Goal: Find specific page/section: Find specific page/section

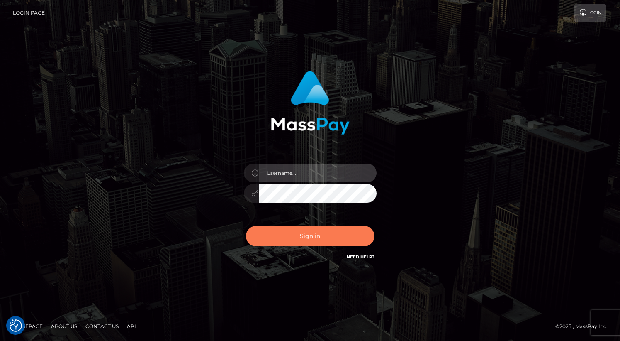
type input "grace.rush"
click at [300, 240] on button "Sign in" at bounding box center [310, 236] width 129 height 20
type input "grace.rush"
click at [270, 227] on button "Sign in" at bounding box center [310, 236] width 129 height 20
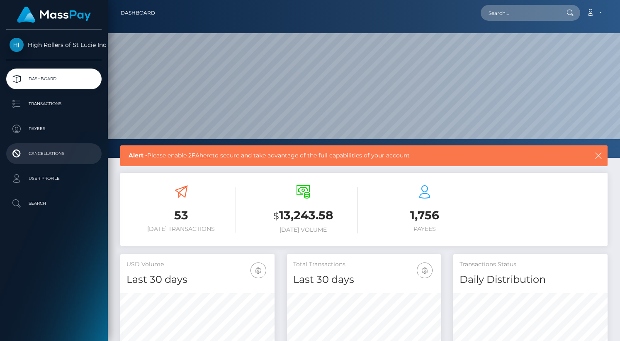
scroll to position [147, 154]
click at [50, 141] on ul "Dashboard Transactions Payees Cancellations User Profile Search" at bounding box center [54, 140] width 108 height 145
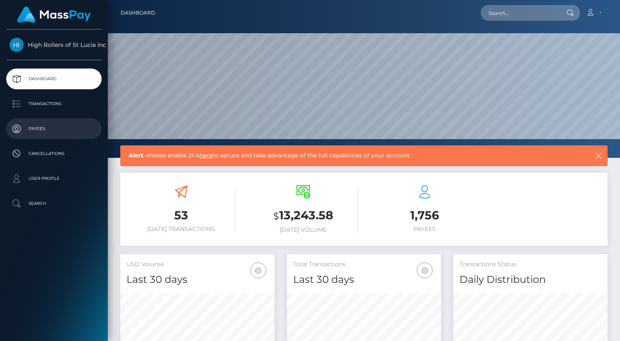
click at [54, 134] on p "Payees" at bounding box center [54, 128] width 89 height 12
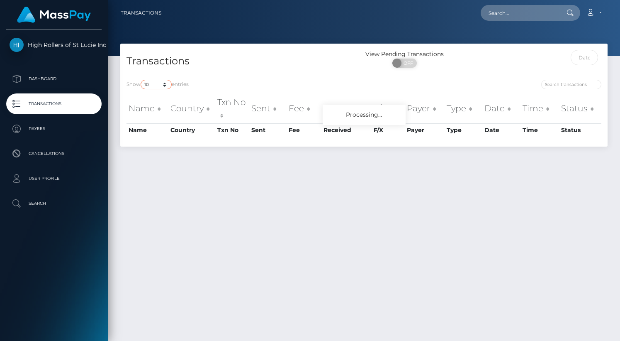
click at [158, 80] on select "10 25 50 100 250 500 1,000 3,500" at bounding box center [156, 85] width 31 height 10
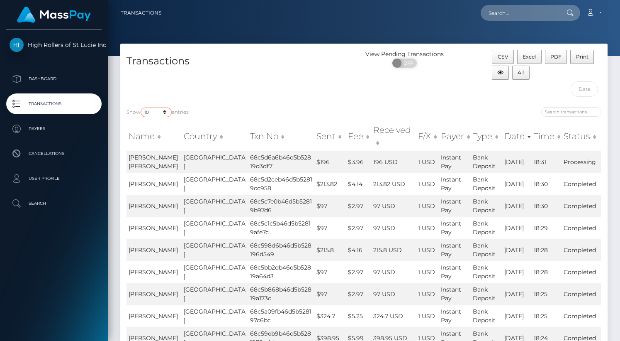
select select "3500"
click at [141, 107] on select "10 25 50 100 250 500 1,000 3,500" at bounding box center [156, 112] width 31 height 10
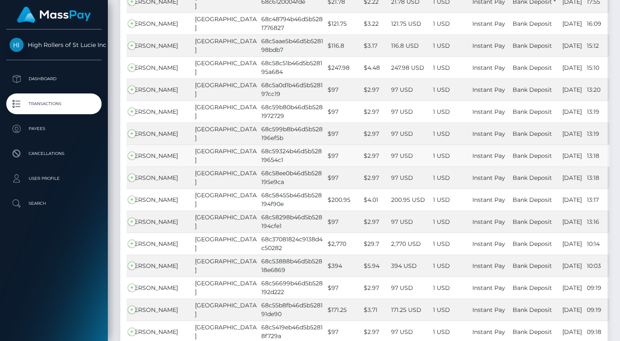
scroll to position [60, 0]
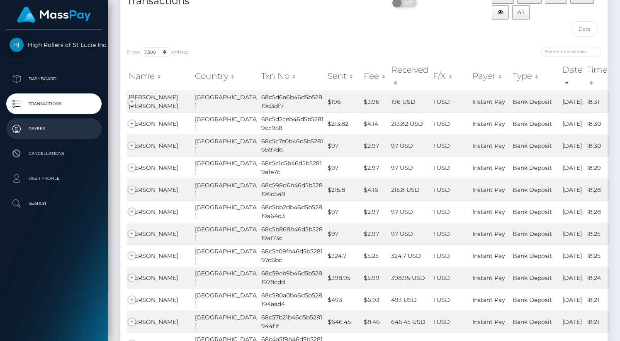
click at [66, 133] on p "Payees" at bounding box center [54, 128] width 89 height 12
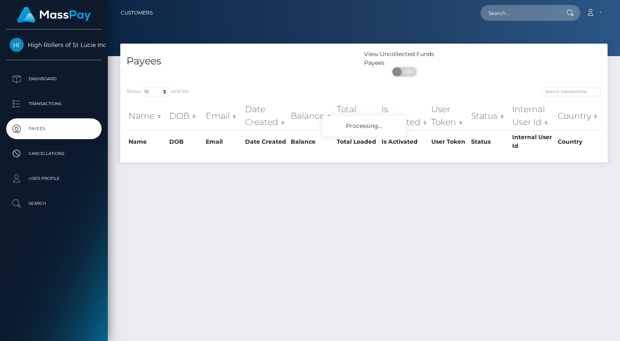
click at [161, 86] on div "Show 10 25 50 100 250 entries Name DOB Email Date Created Balance Total Loaded …" at bounding box center [363, 121] width 487 height 82
click at [164, 88] on select "10 25 50 100 250" at bounding box center [156, 92] width 31 height 10
select select "250"
click at [141, 87] on select "10 25 50 100 250" at bounding box center [156, 92] width 31 height 10
click at [222, 80] on div "Show 10 25 50 100 250 entries Name DOB Email Date Created Balance Total Loaded …" at bounding box center [363, 121] width 487 height 82
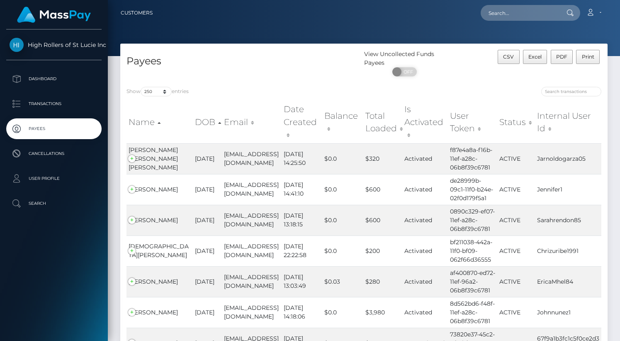
scroll to position [567, 0]
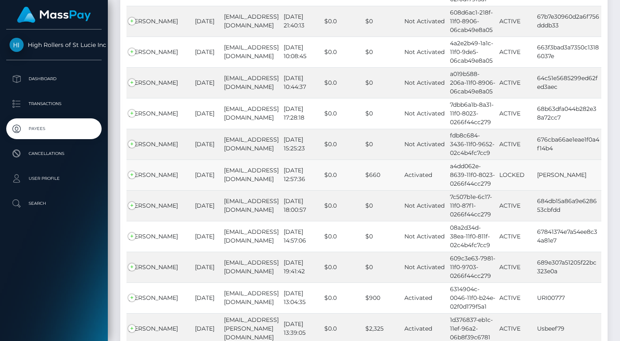
drag, startPoint x: 157, startPoint y: 178, endPoint x: 129, endPoint y: 170, distance: 29.9
click at [129, 170] on td "ERIC LAMONTA slaughter" at bounding box center [160, 174] width 66 height 31
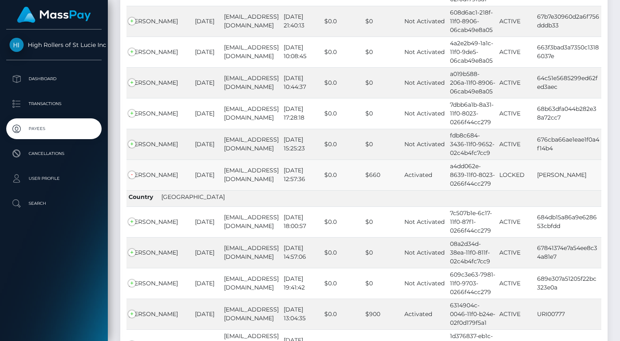
copy td "ERIC LAMONTA slaughter"
drag, startPoint x: 539, startPoint y: 171, endPoint x: 586, endPoint y: 175, distance: 46.6
click at [586, 175] on td "Og L Slaughter" at bounding box center [568, 174] width 66 height 31
copy td "Og L Slaughter"
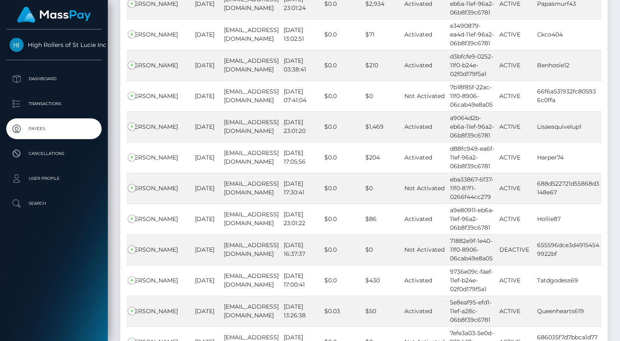
scroll to position [6447, 0]
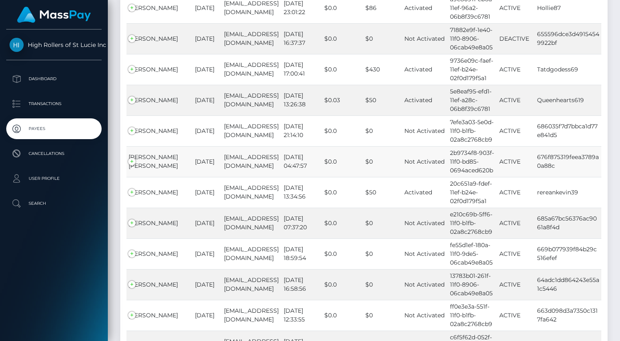
drag, startPoint x: 127, startPoint y: 168, endPoint x: 159, endPoint y: 191, distance: 38.7
click at [159, 177] on td "PAIGE BRITTNEY MARTINEZ-MURRAY" at bounding box center [160, 161] width 66 height 31
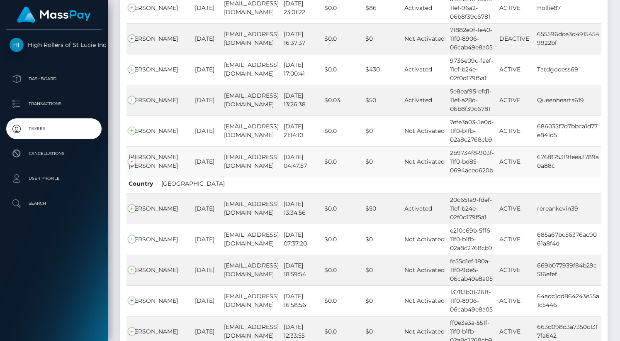
copy td "PAIGE BRITTNEY MARTINEZ-MURRAY"
click at [553, 177] on td "676f875319feea3789a0a88c" at bounding box center [568, 161] width 66 height 31
copy tr "676f875319feea3789a0a88c United States"
